Goal: Information Seeking & Learning: Understand process/instructions

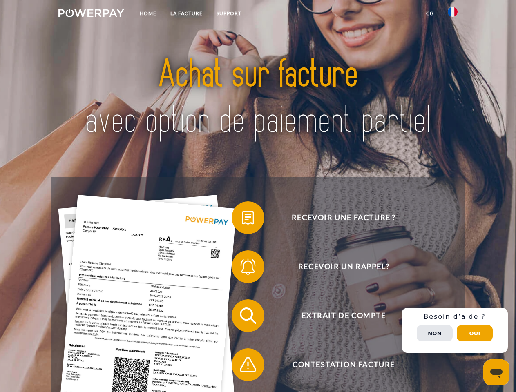
click at [91, 14] on img at bounding box center [91, 13] width 66 height 8
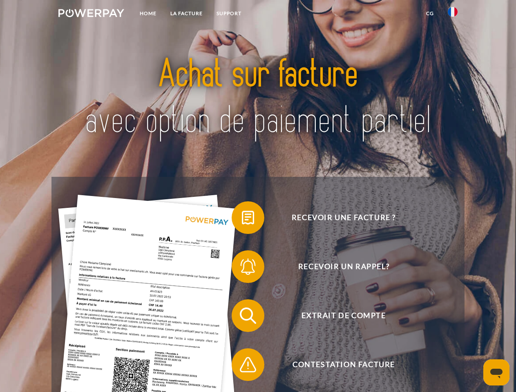
click at [452, 14] on img at bounding box center [453, 12] width 10 height 10
click at [430, 13] on link "CG" at bounding box center [430, 13] width 22 height 15
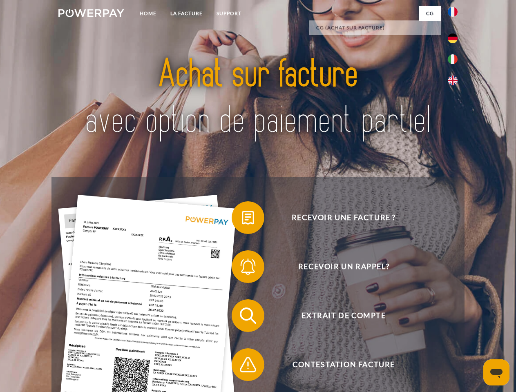
click at [242, 219] on span at bounding box center [235, 217] width 41 height 41
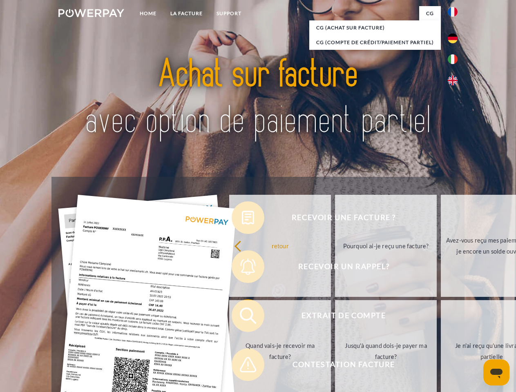
click at [242, 268] on div "Recevoir une facture ? Recevoir un rappel? Extrait de compte retour" at bounding box center [257, 340] width 412 height 327
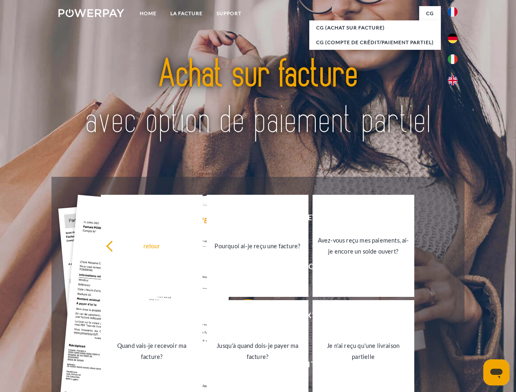
click at [242, 317] on link "Jusqu'à quand dois-je payer ma facture?" at bounding box center [258, 351] width 102 height 102
click at [242, 366] on span at bounding box center [235, 364] width 41 height 41
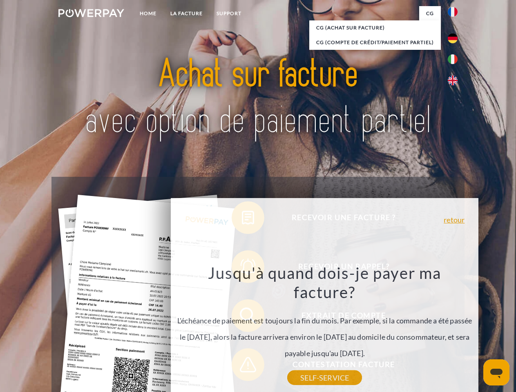
click at [454, 330] on div "Recevoir une facture ? Recevoir un rappel? Extrait de compte retour" at bounding box center [257, 340] width 412 height 327
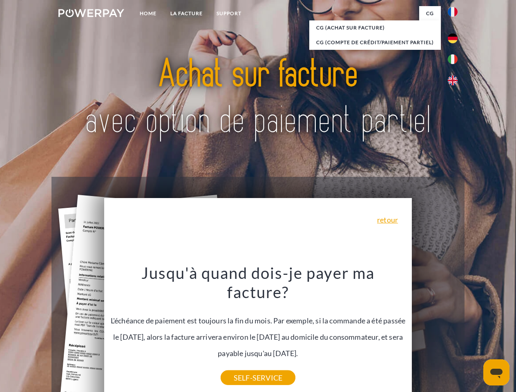
click at [434, 332] on span "Extrait de compte" at bounding box center [343, 315] width 200 height 33
click at [475, 333] on header "Home LA FACTURE Support" at bounding box center [258, 282] width 516 height 564
